Goal: Task Accomplishment & Management: Manage account settings

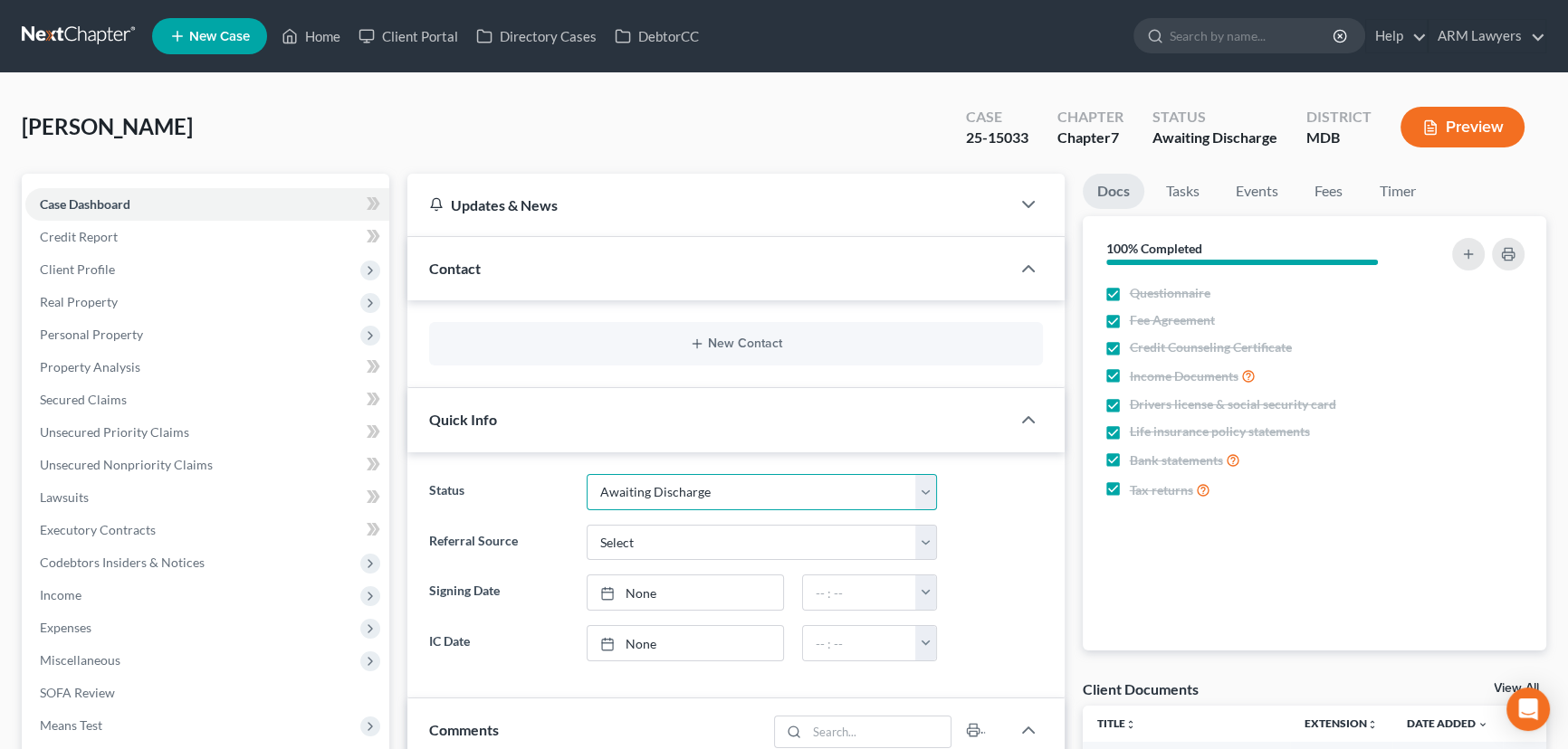
click at [714, 491] on select "Answer Due Awaiting Confirmation Awaiting Discharge Confirmed Could Not Contact…" at bounding box center [761, 492] width 351 height 36
click at [586, 475] on select "Answer Due Awaiting Confirmation Awaiting Discharge Confirmed Could Not Contact…" at bounding box center [761, 492] width 351 height 36
click at [710, 492] on select "Answer Due Awaiting Confirmation Awaiting Discharge Confirmed Could Not Contact…" at bounding box center [761, 492] width 351 height 36
select select "5"
click at [586, 475] on select "Answer Due Awaiting Confirmation Awaiting Discharge Confirmed Could Not Contact…" at bounding box center [761, 492] width 351 height 36
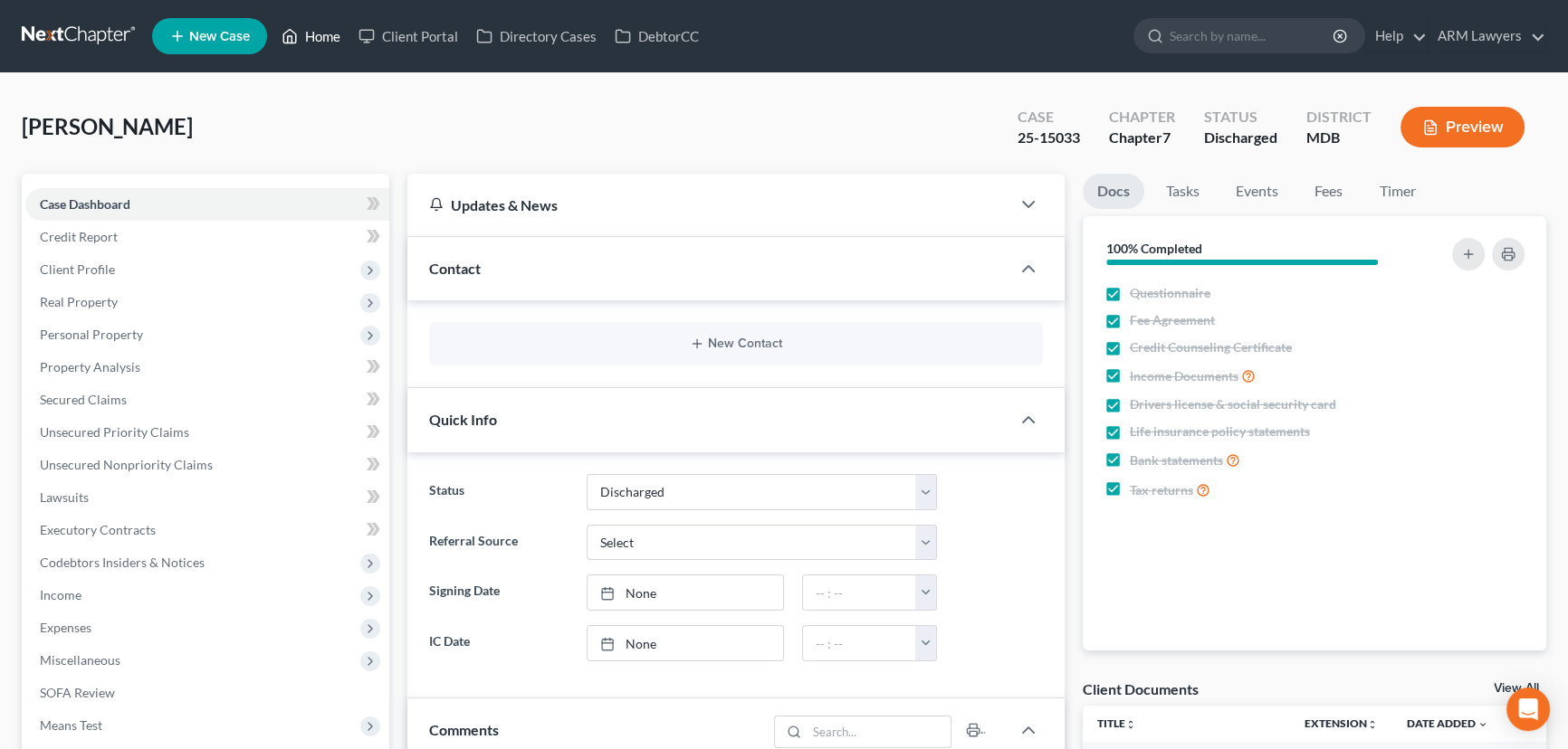
click at [319, 28] on link "Home" at bounding box center [311, 35] width 77 height 32
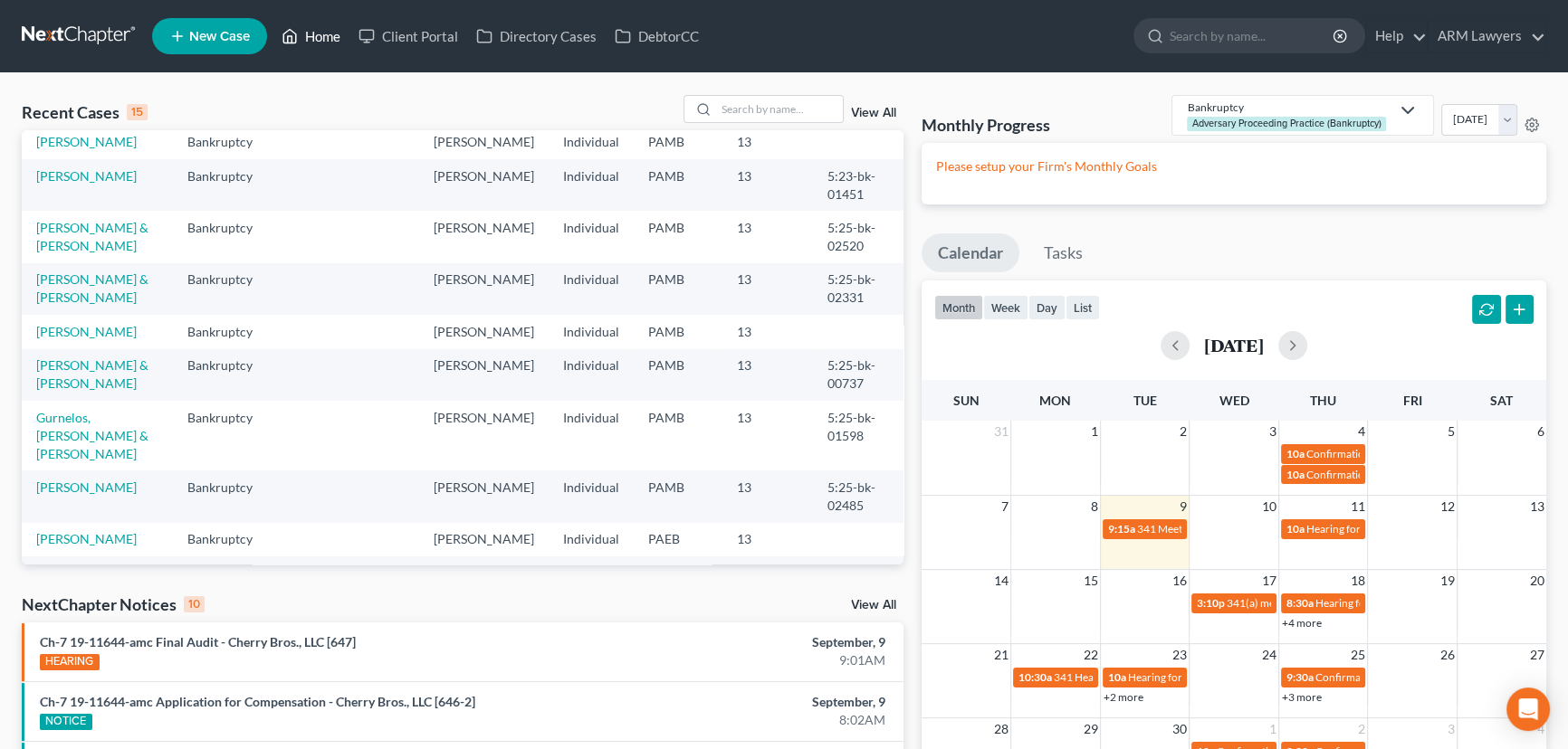
scroll to position [305, 0]
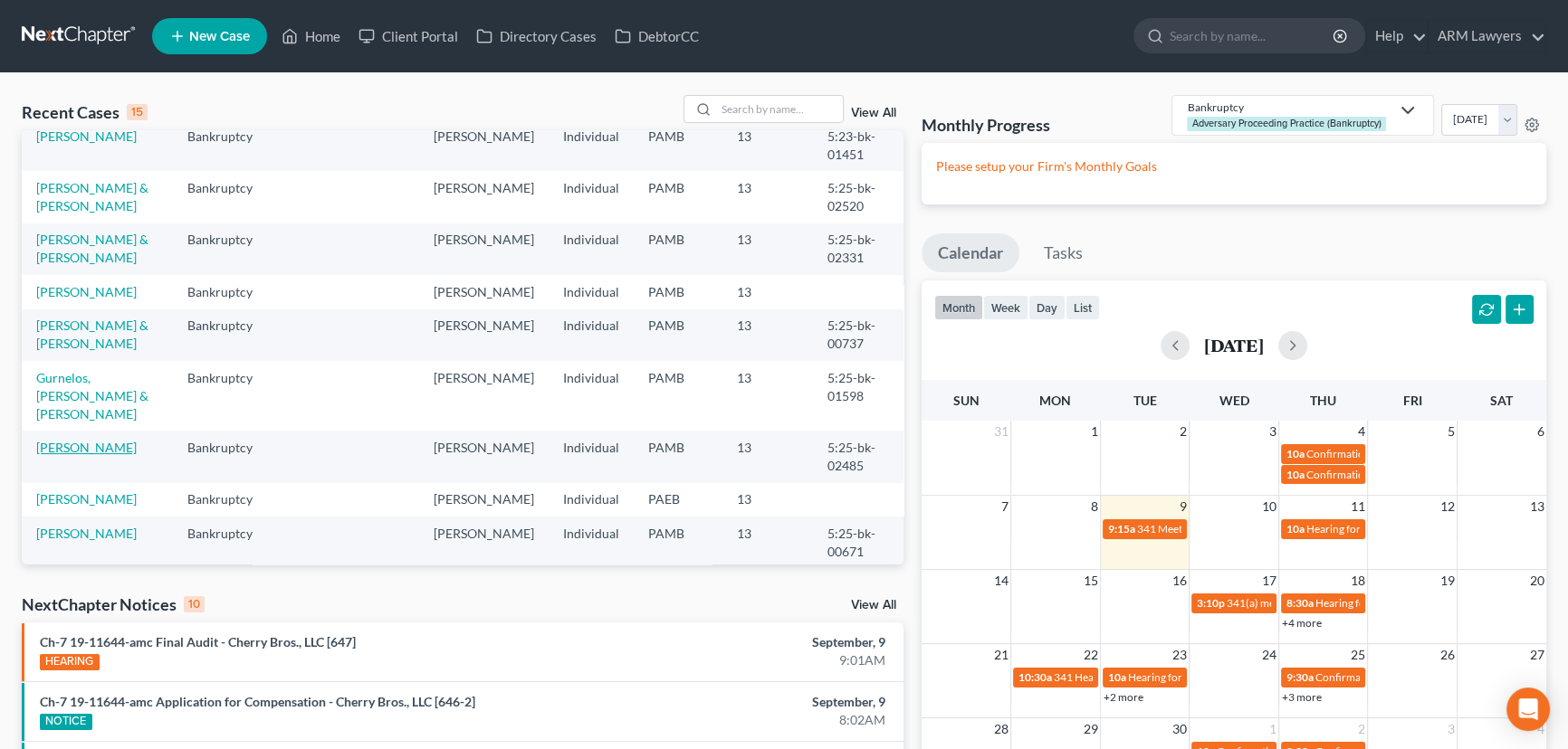
click at [97, 439] on link "[PERSON_NAME]" at bounding box center [86, 447] width 101 height 16
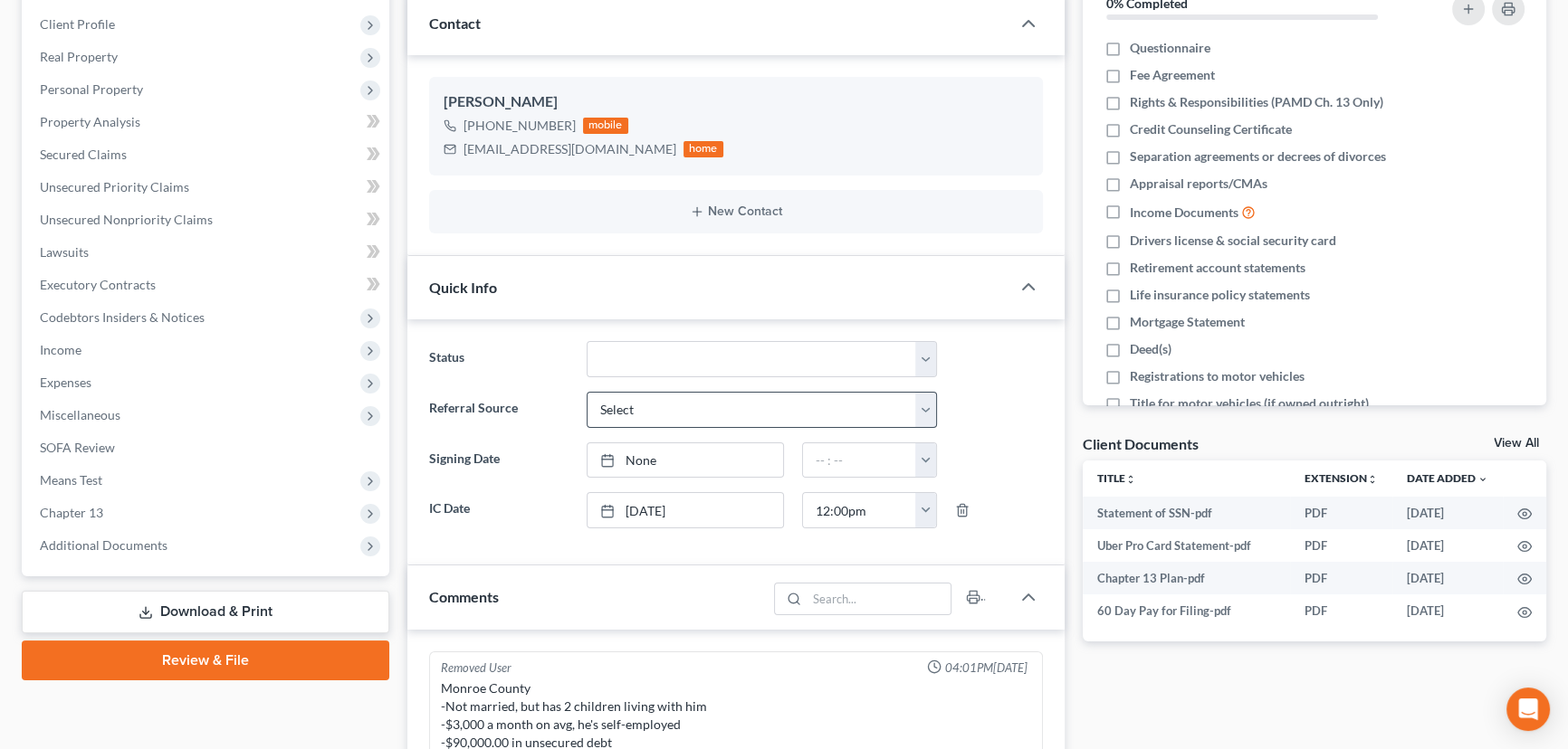
scroll to position [214, 0]
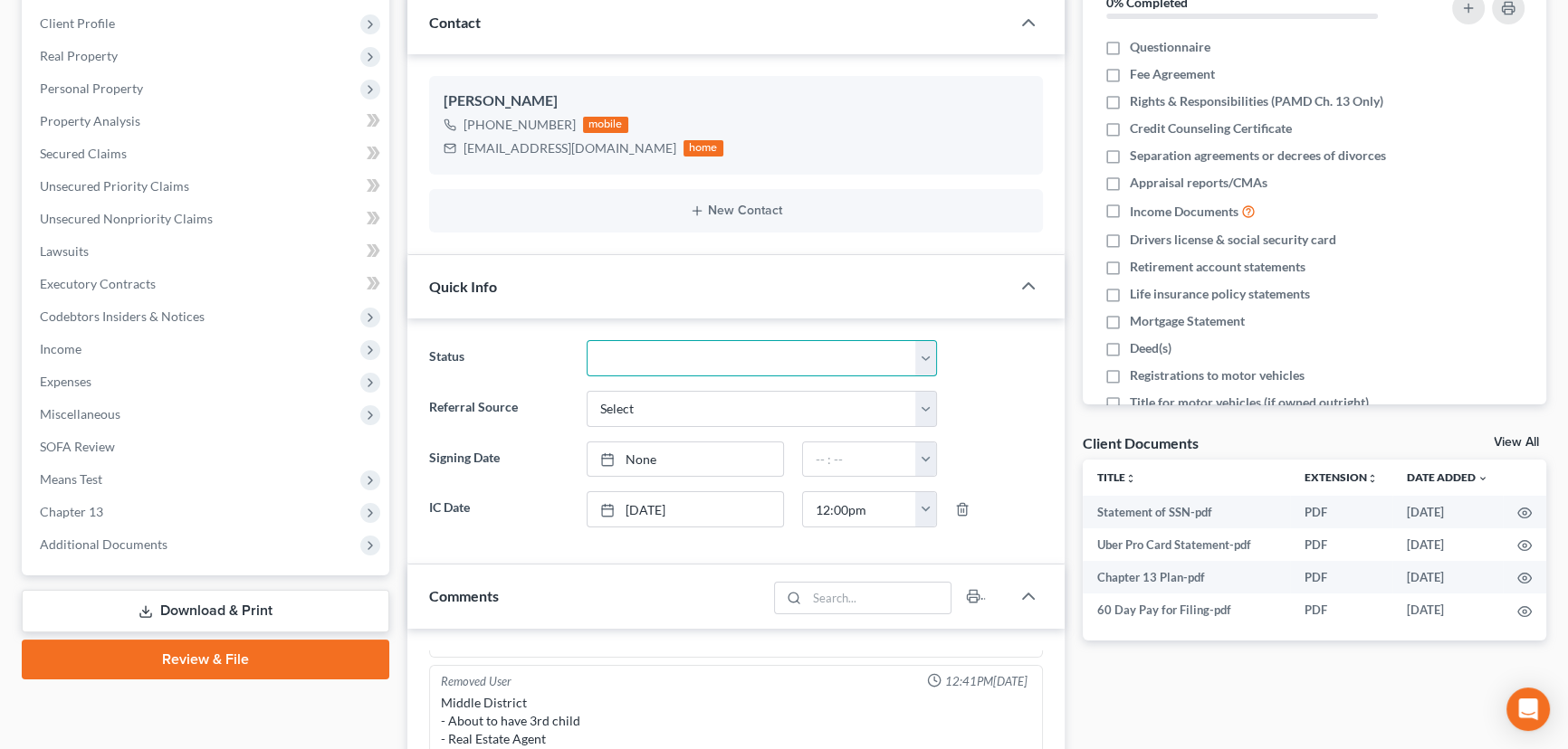
click at [652, 358] on select "Answer Due Awaiting Confirmation Awaiting Discharge Confirmed Could Not Contact…" at bounding box center [761, 357] width 351 height 36
select select "18"
click at [586, 340] on select "Answer Due Awaiting Confirmation Awaiting Discharge Confirmed Could Not Contact…" at bounding box center [761, 357] width 351 height 36
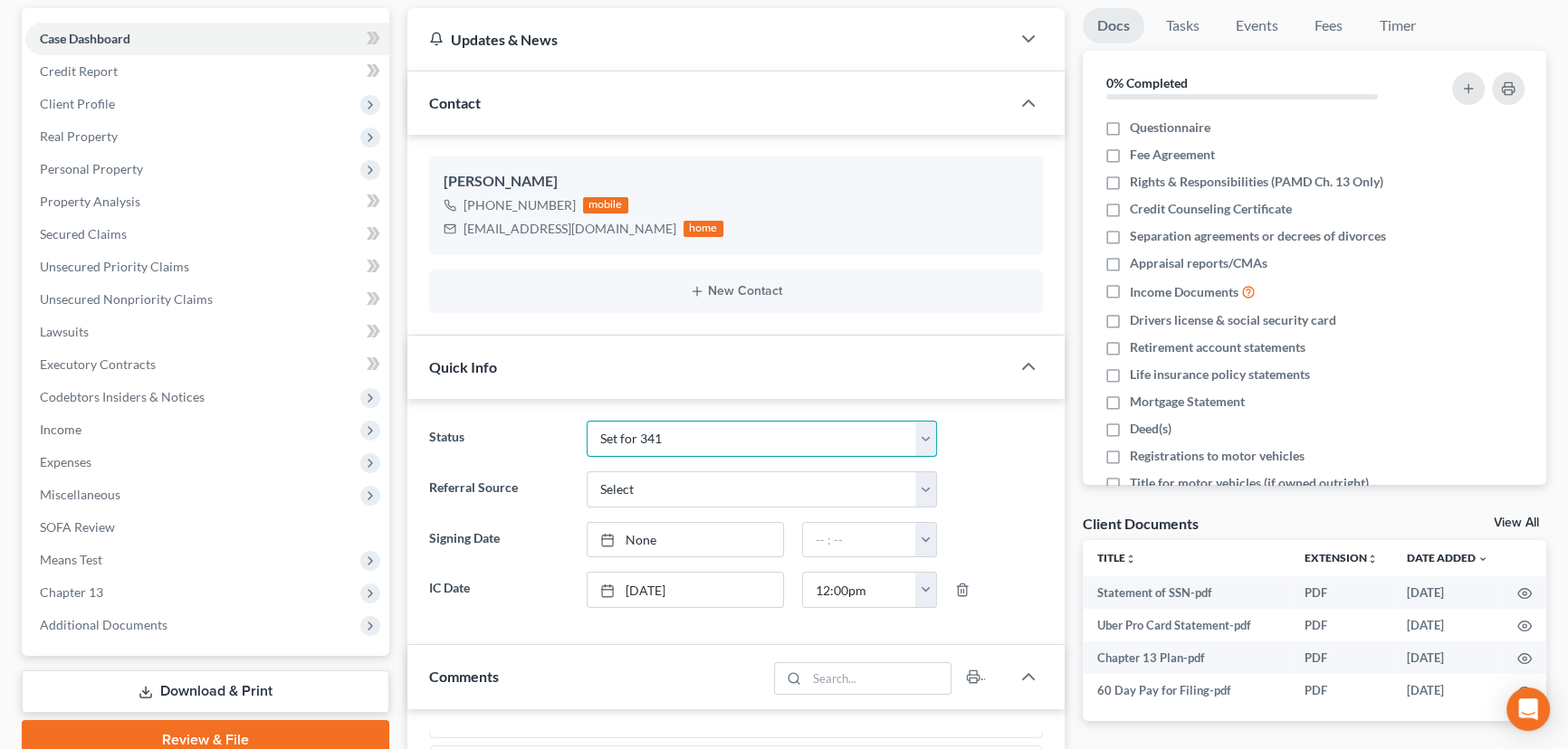
scroll to position [0, 0]
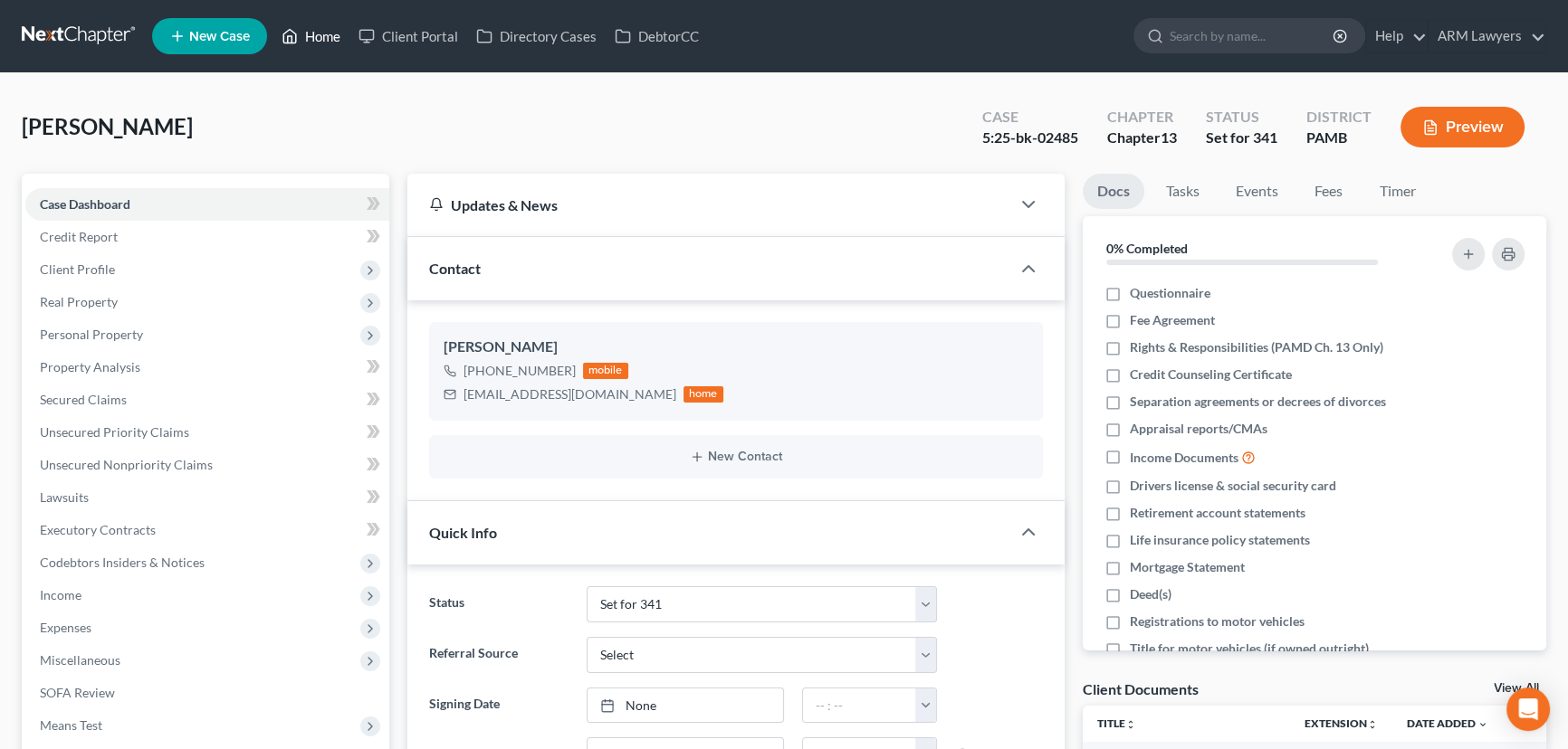
click at [319, 38] on link "Home" at bounding box center [311, 35] width 77 height 32
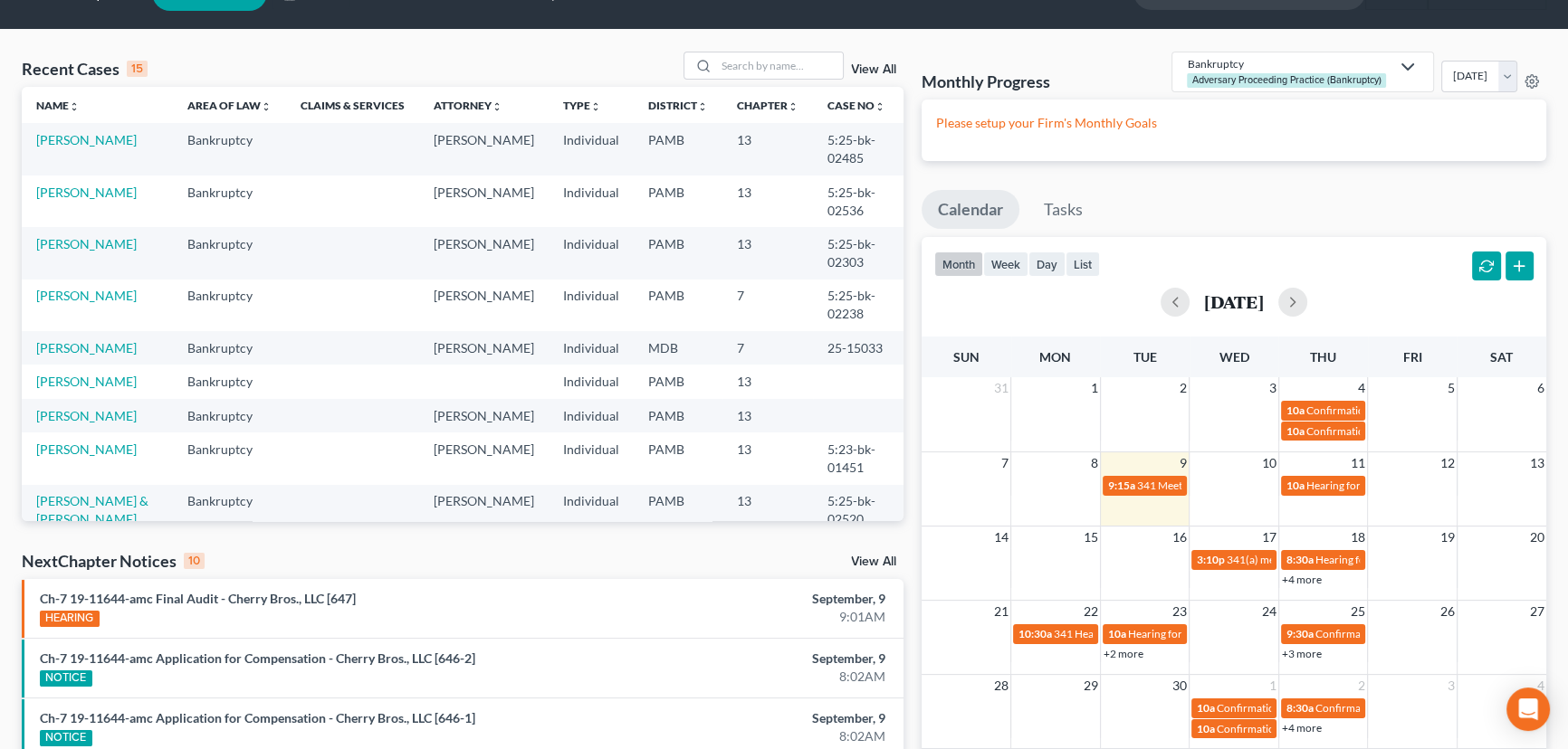
scroll to position [81, 0]
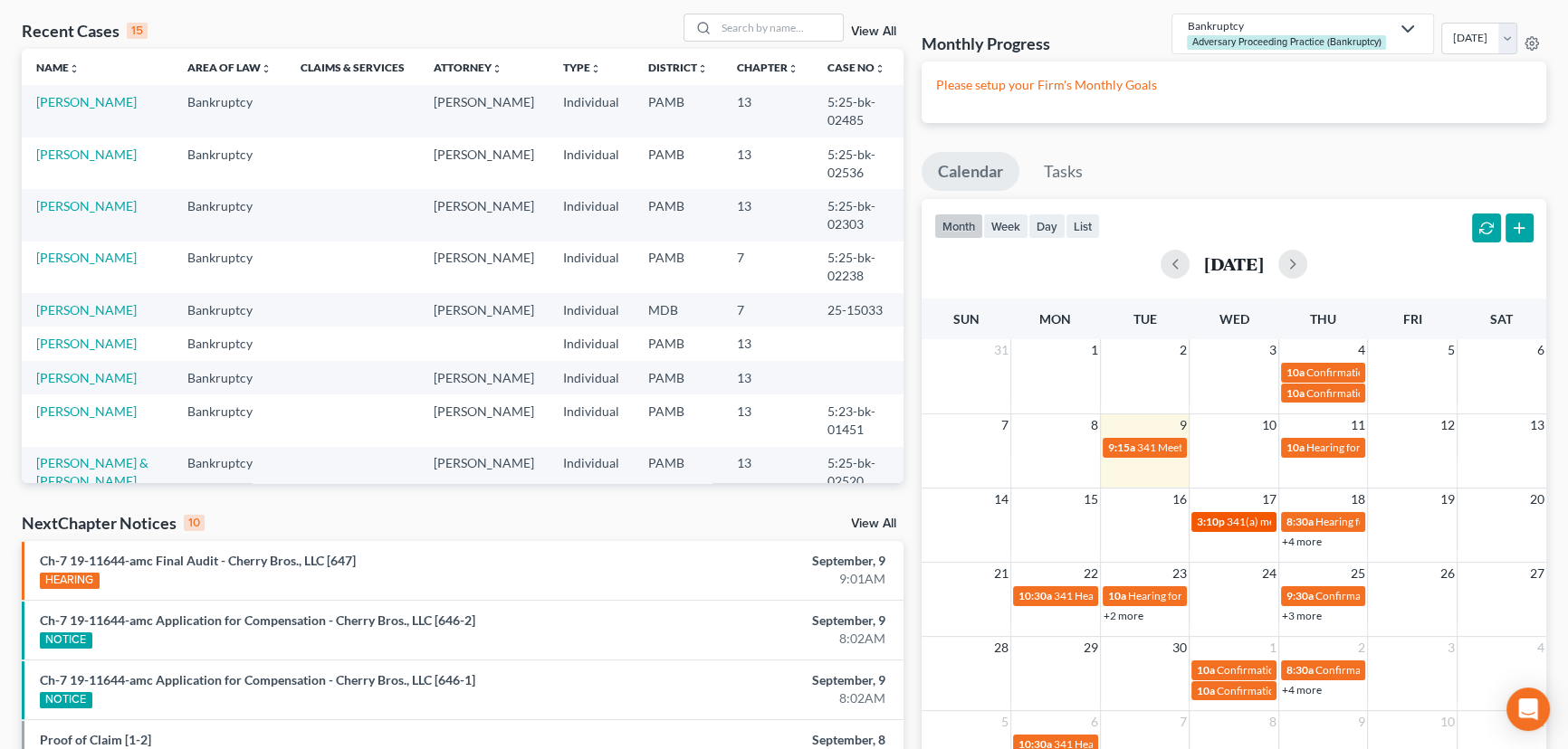
click at [1233, 519] on span "341(a) meeting for [PERSON_NAME]" at bounding box center [1314, 521] width 175 height 14
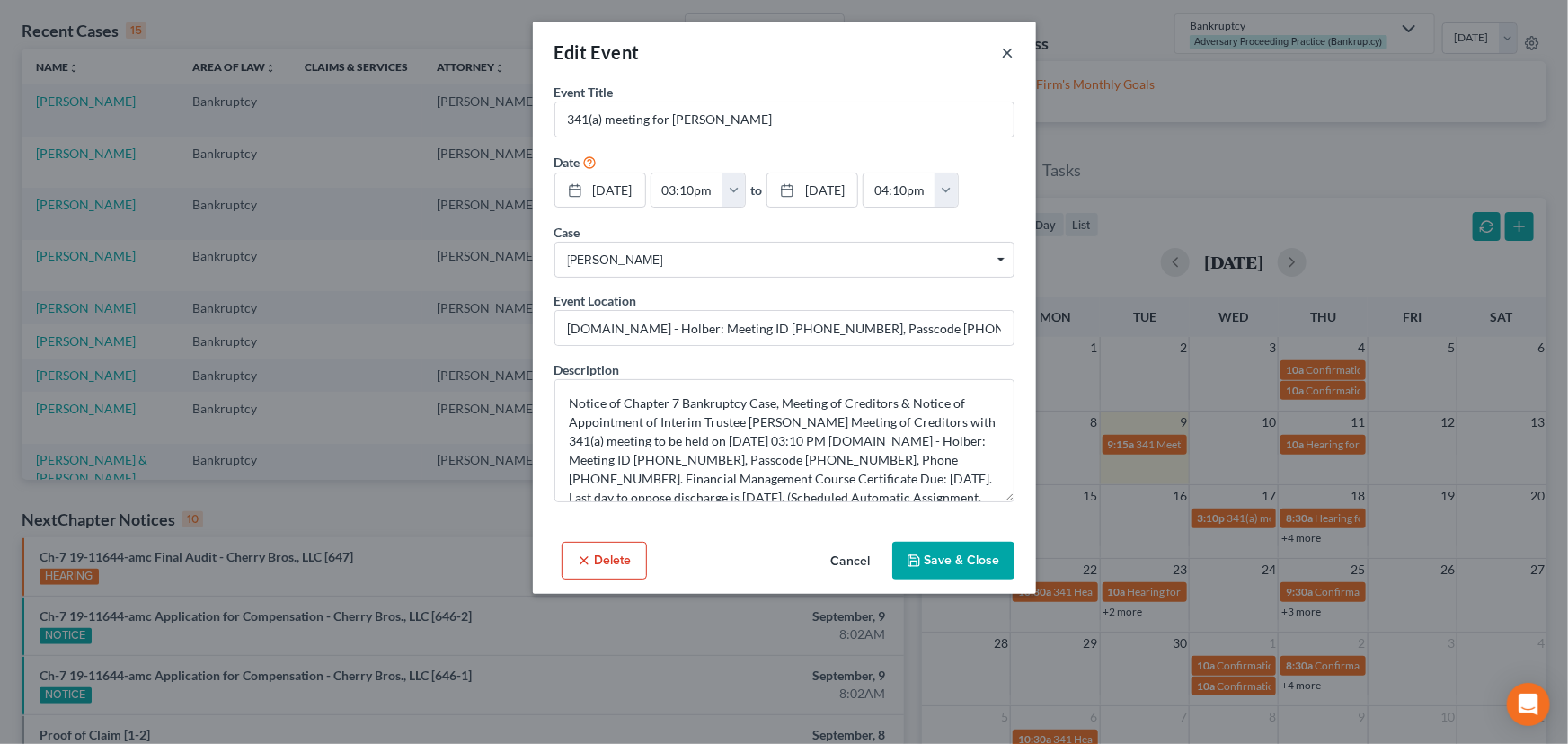
click at [1007, 50] on button "×" at bounding box center [1008, 52] width 13 height 21
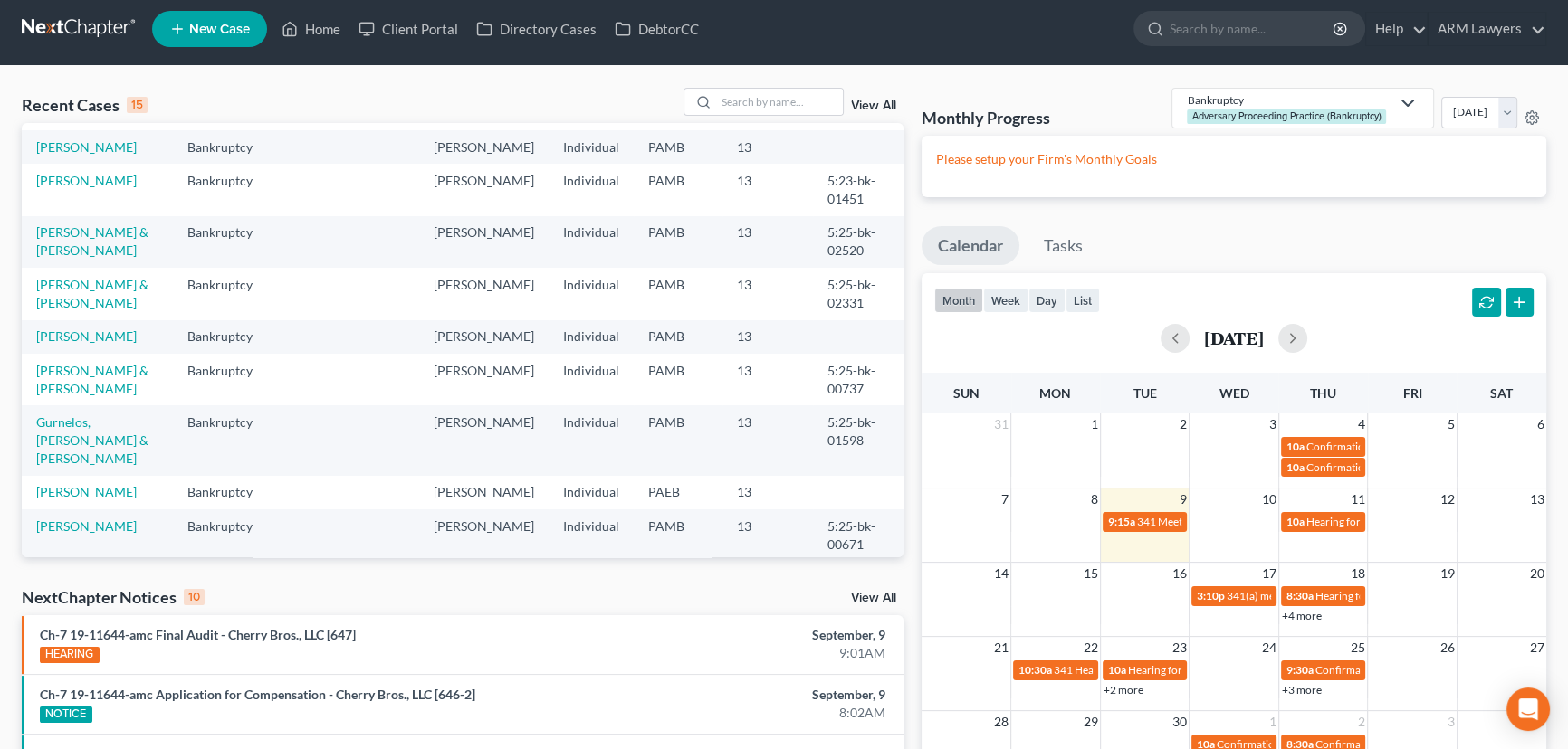
scroll to position [0, 0]
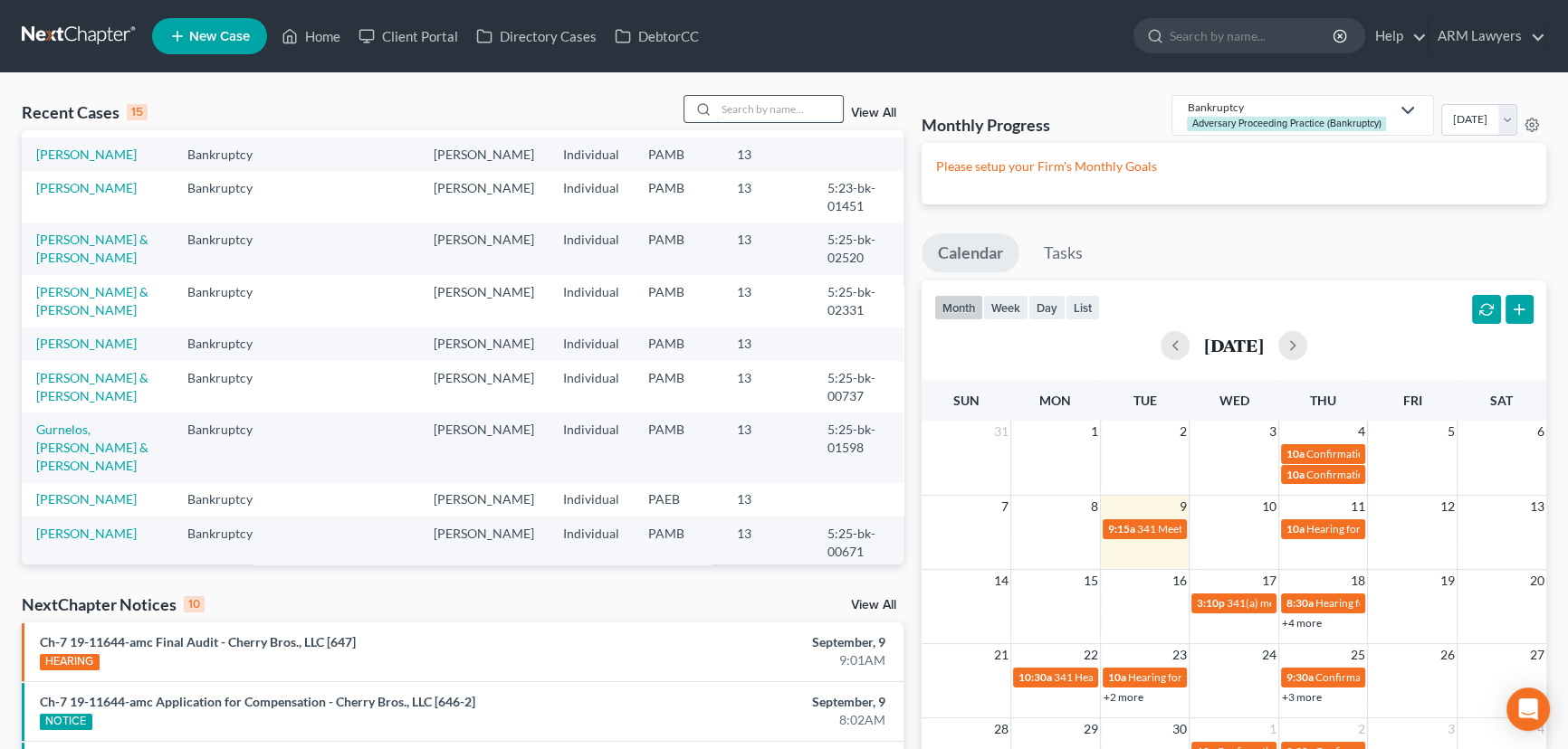
click at [760, 103] on input "search" at bounding box center [780, 108] width 127 height 26
type input "hosten"
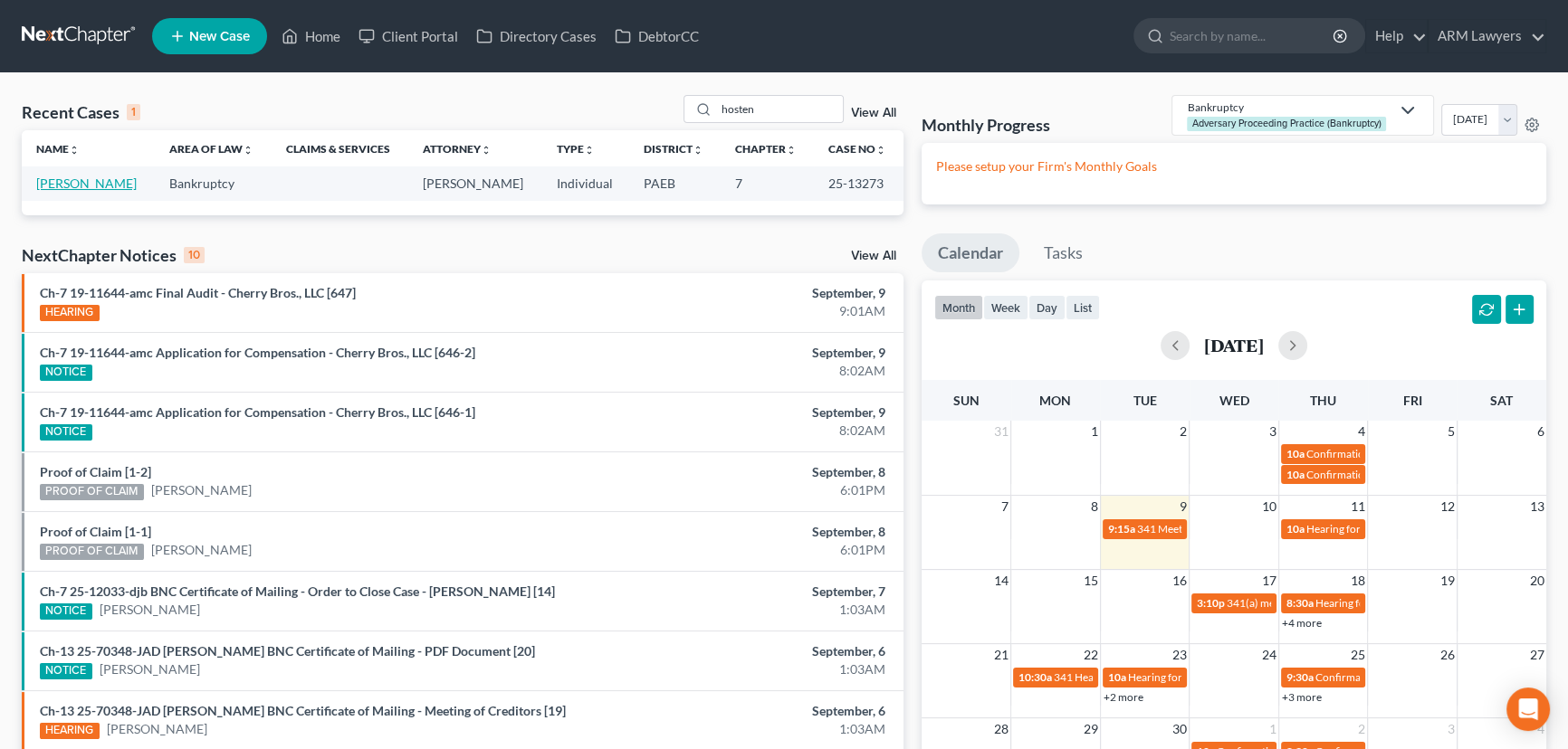
click at [49, 186] on link "[PERSON_NAME]" at bounding box center [86, 184] width 101 height 16
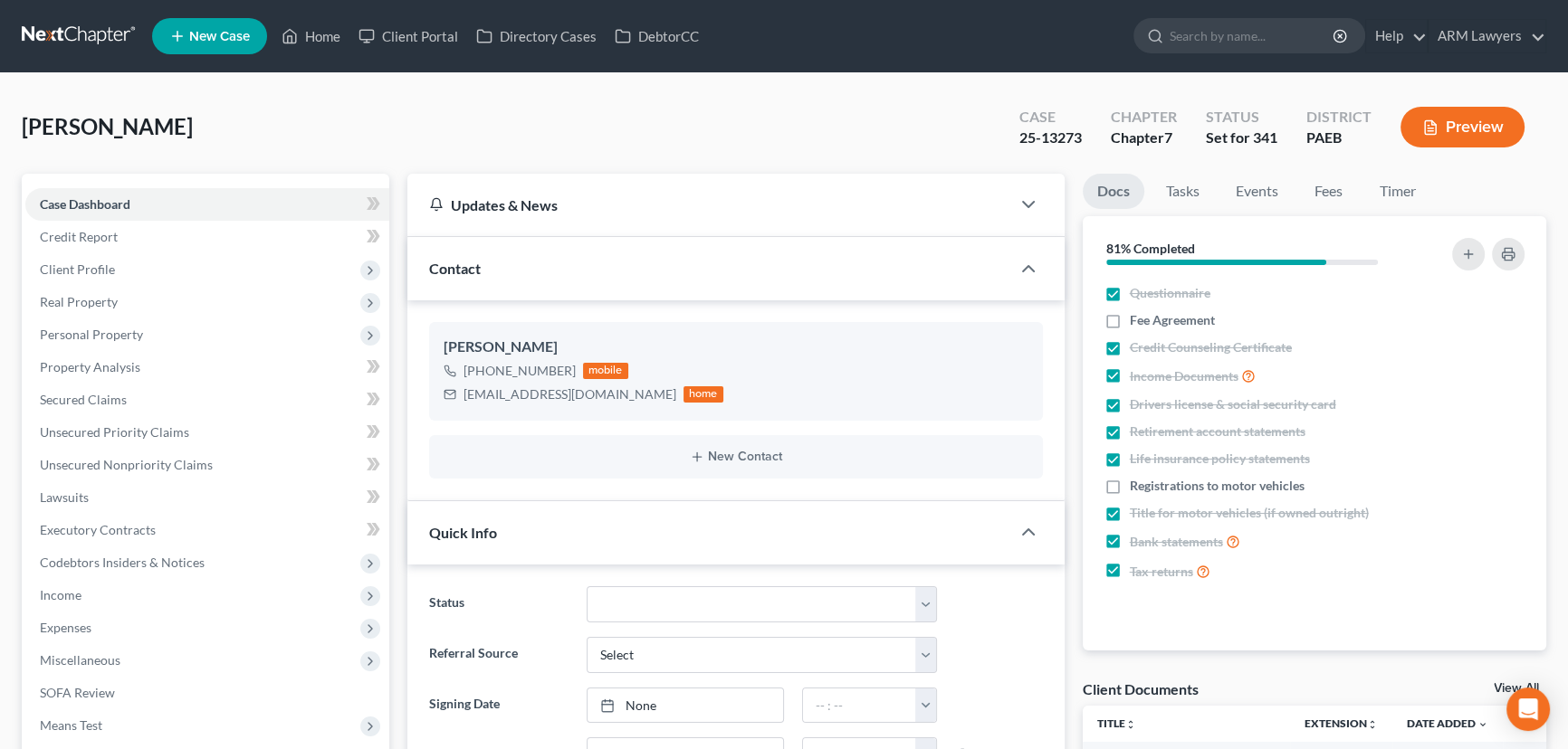
scroll to position [136, 0]
click at [325, 36] on link "Home" at bounding box center [311, 35] width 77 height 32
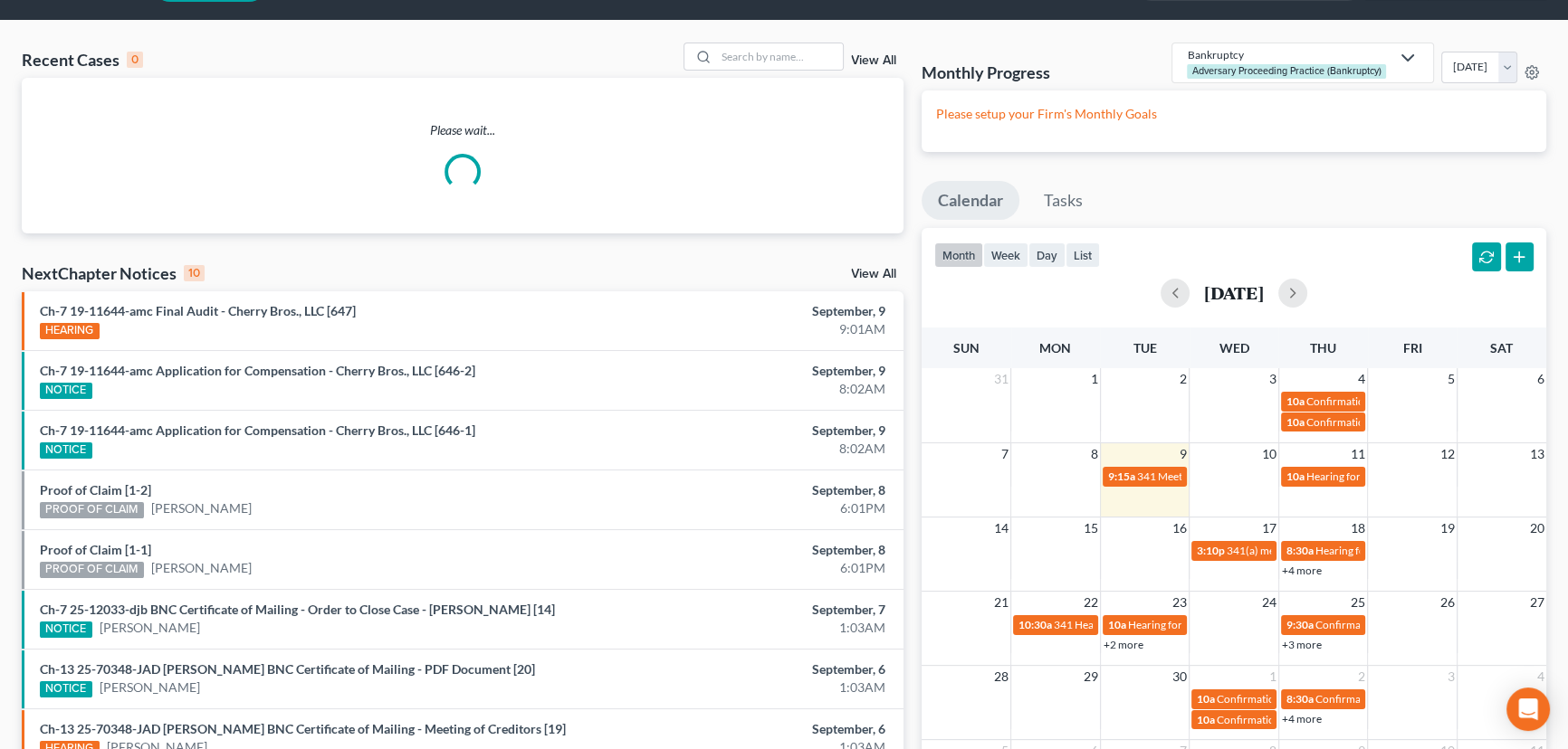
scroll to position [164, 0]
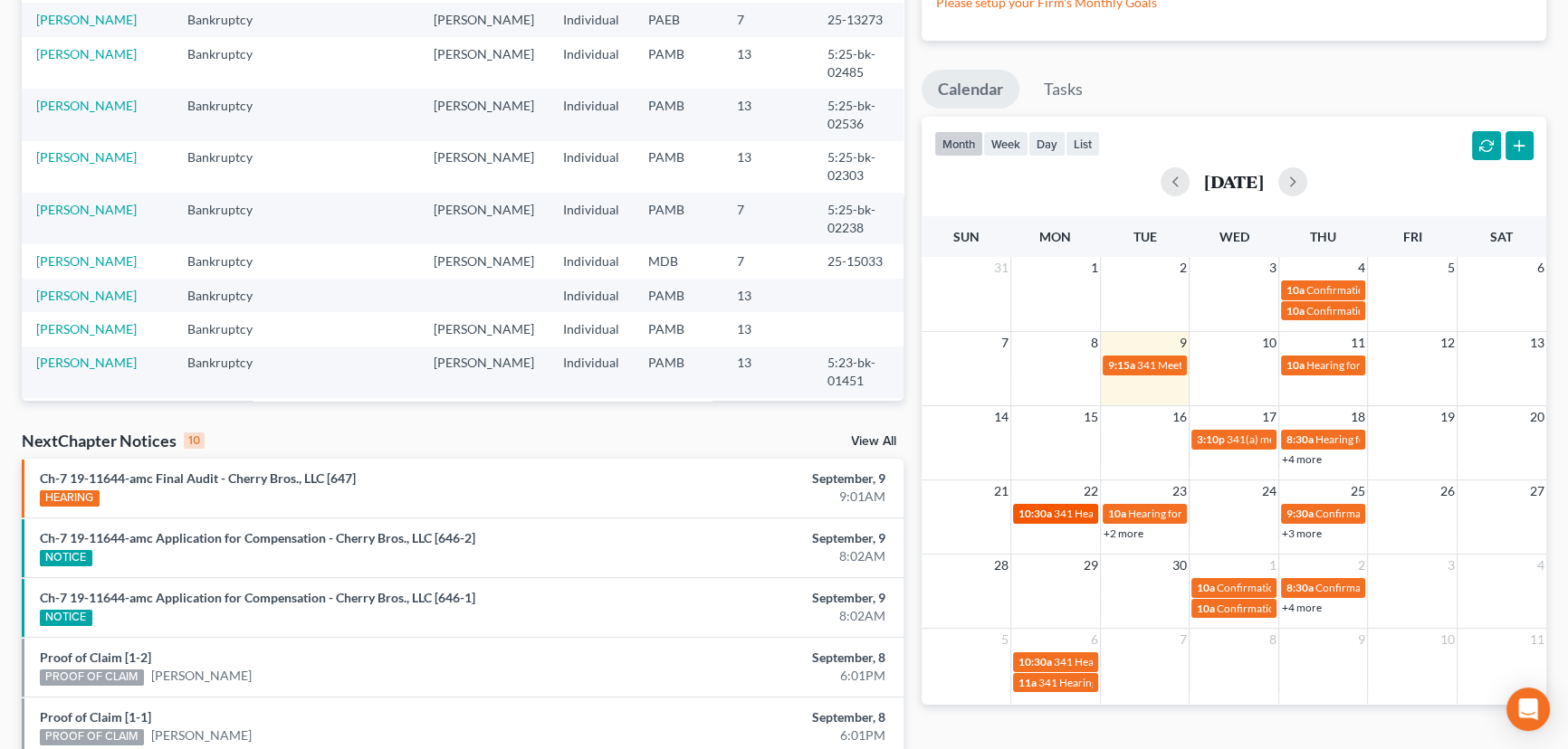
click at [1040, 511] on span "10:30a" at bounding box center [1035, 514] width 33 height 14
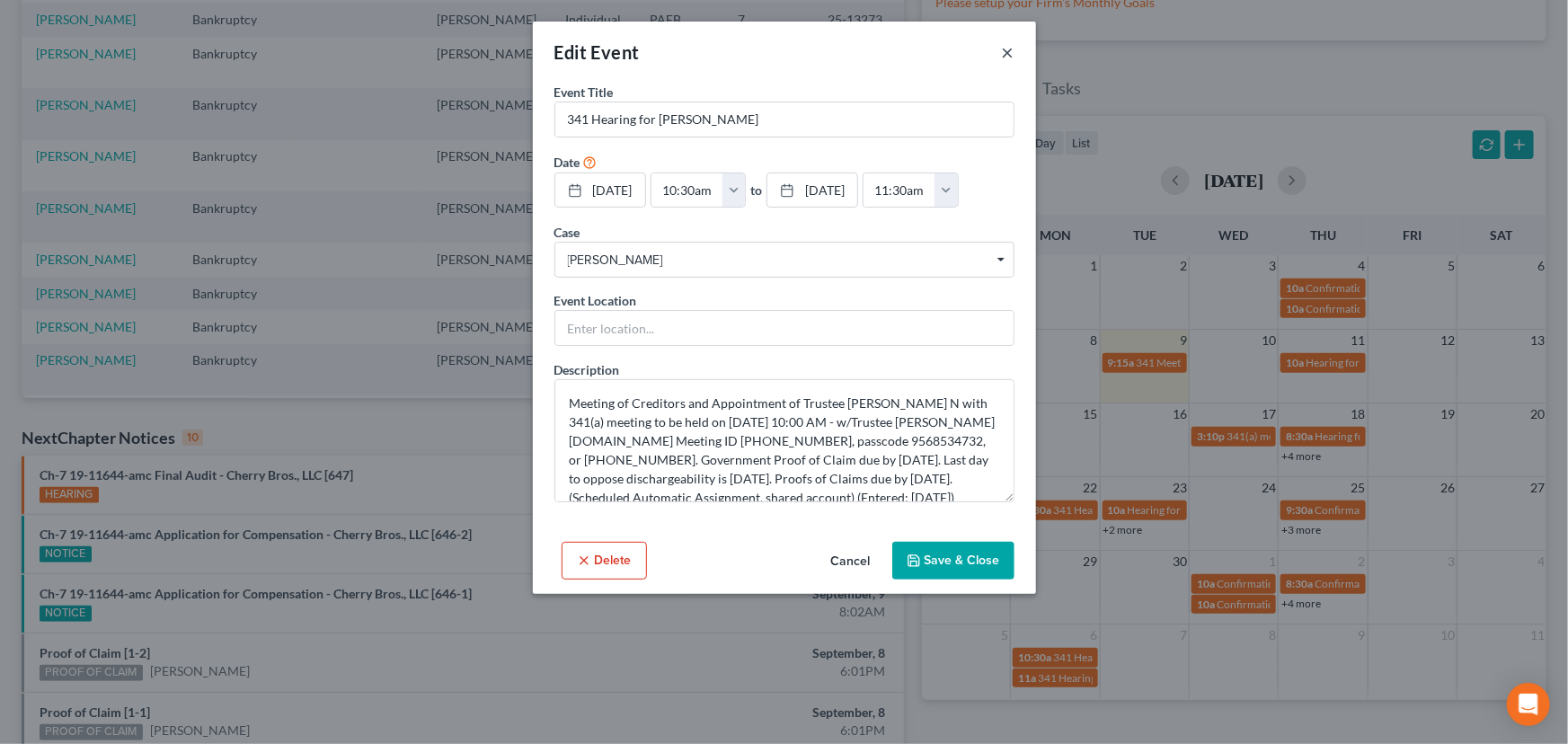
click at [1011, 51] on button "×" at bounding box center [1008, 52] width 13 height 21
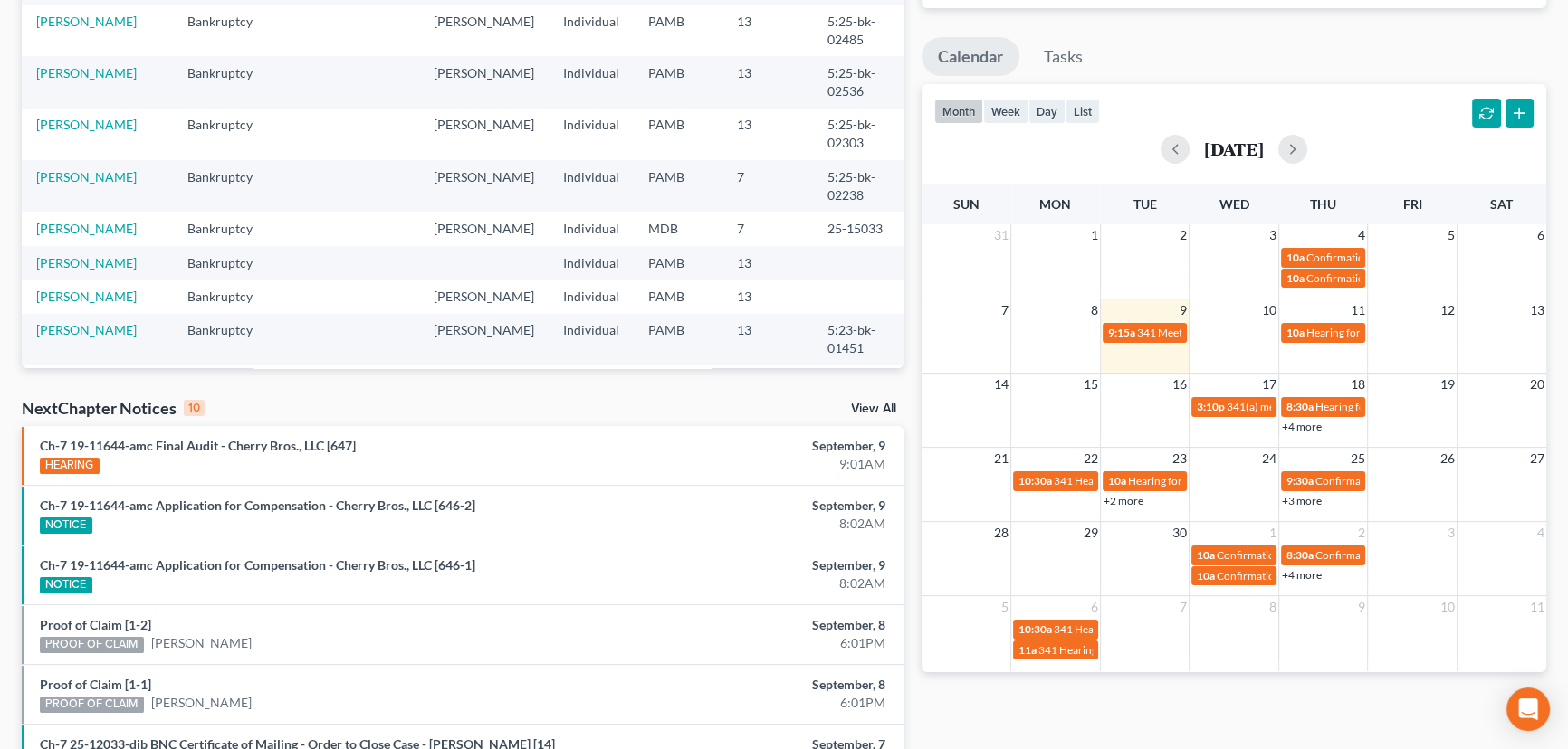
scroll to position [0, 0]
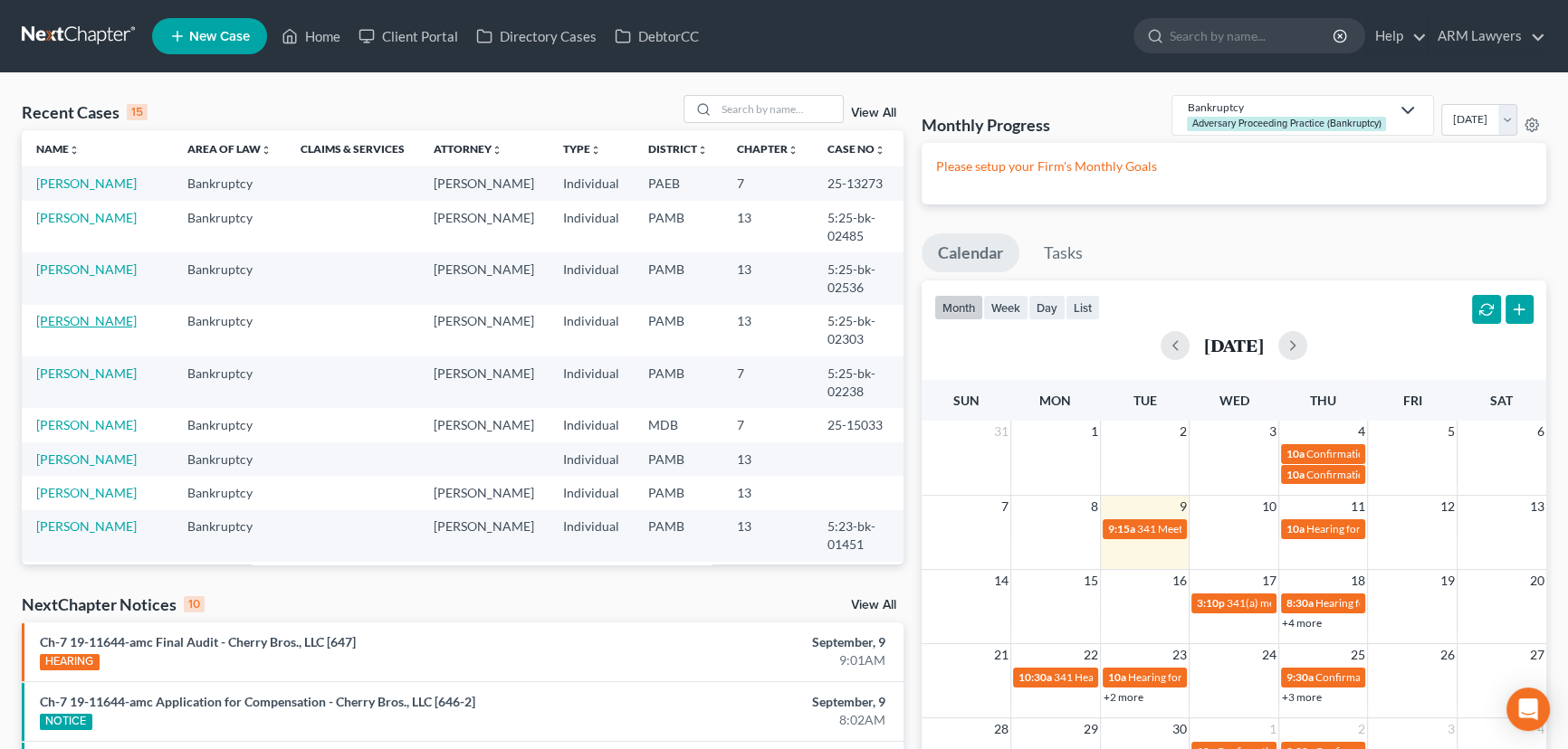
click at [87, 314] on link "[PERSON_NAME]" at bounding box center [86, 321] width 101 height 16
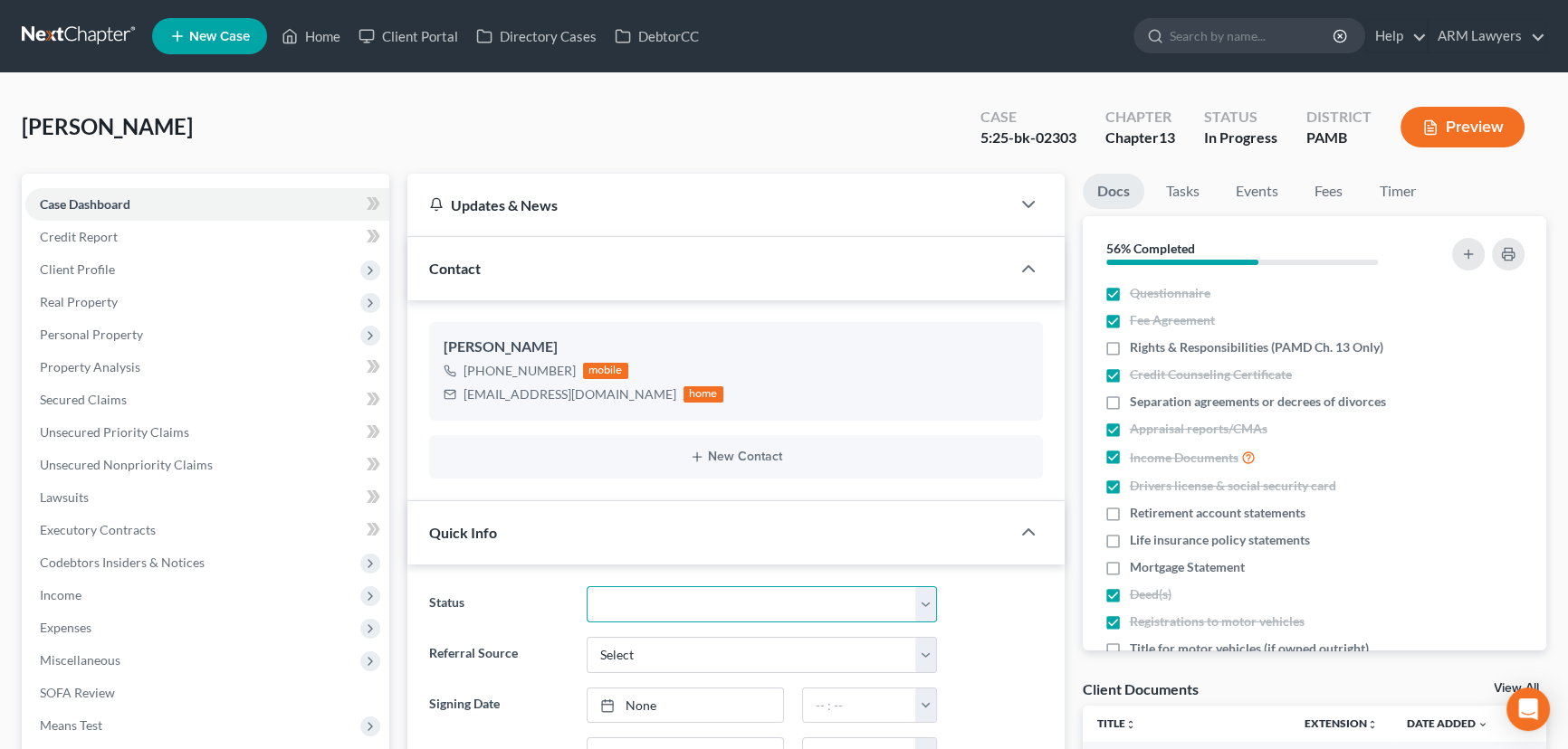
click at [724, 610] on select "Answer Due Awaiting Confirmation Awaiting Discharge Confirmed Could Not Contact…" at bounding box center [761, 603] width 351 height 36
select select "8"
click at [586, 586] on select "Answer Due Awaiting Confirmation Awaiting Discharge Confirmed Could Not Contact…" at bounding box center [761, 603] width 351 height 36
